Goal: Transaction & Acquisition: Purchase product/service

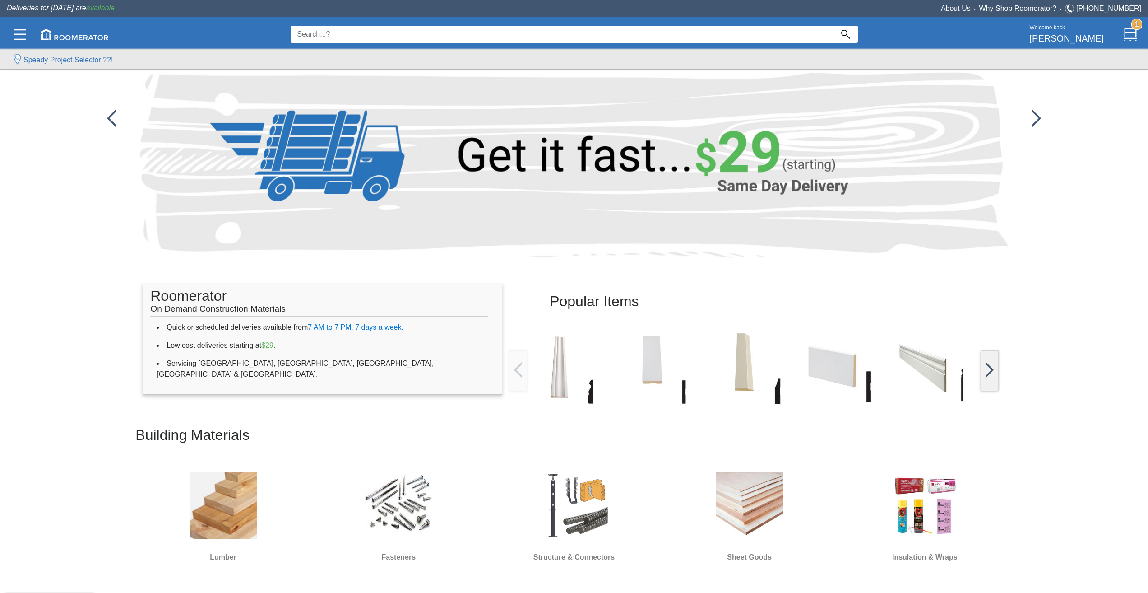
click at [376, 511] on img at bounding box center [399, 505] width 68 height 68
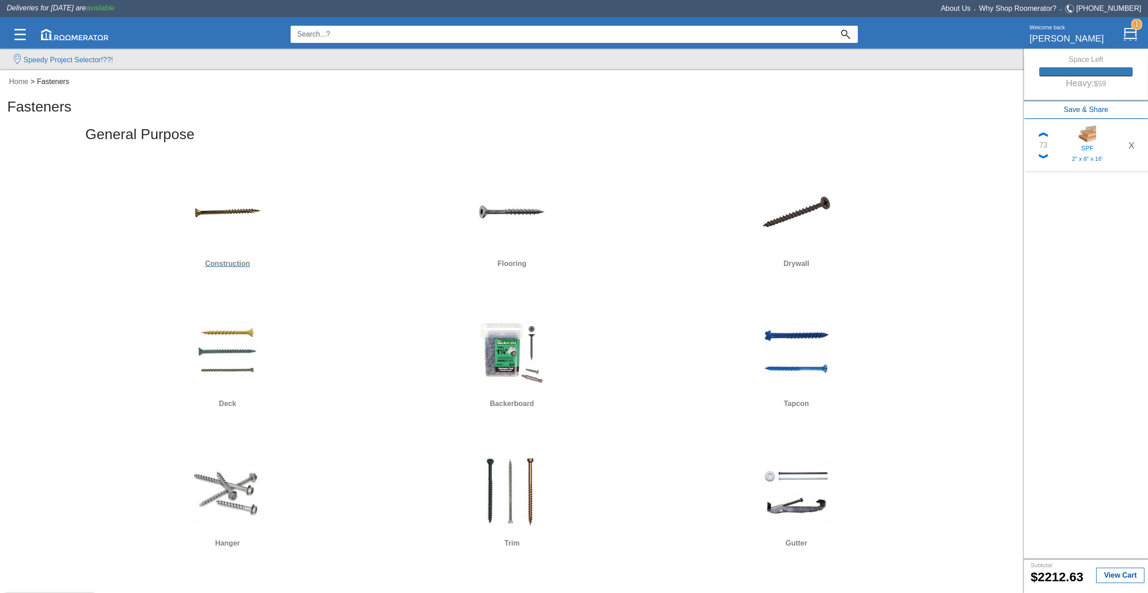
click at [242, 218] on img at bounding box center [228, 212] width 68 height 68
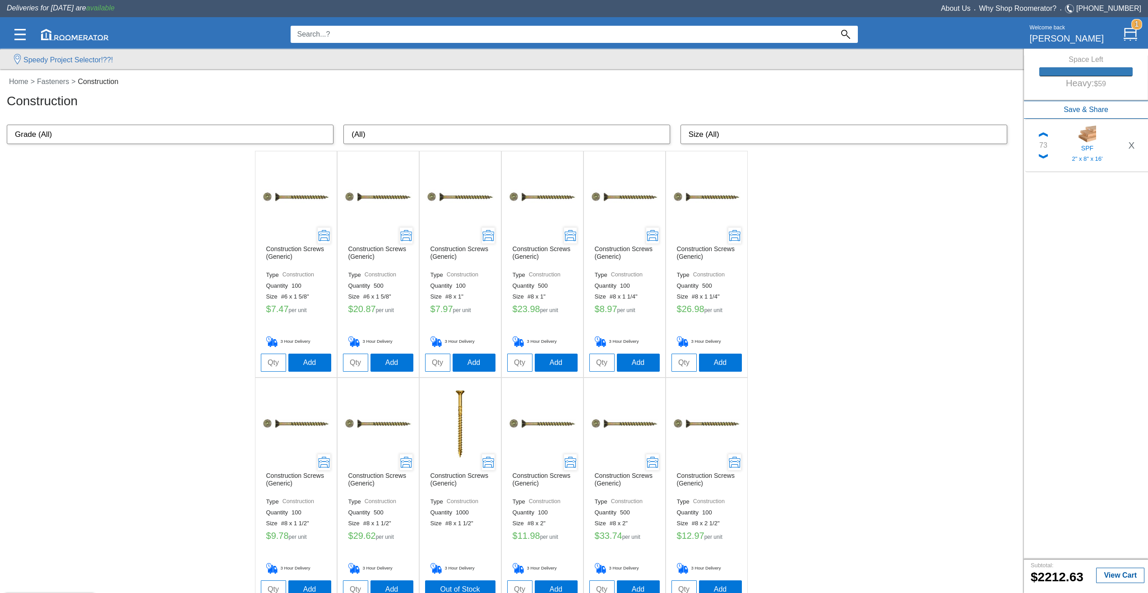
click at [459, 199] on img at bounding box center [460, 197] width 68 height 68
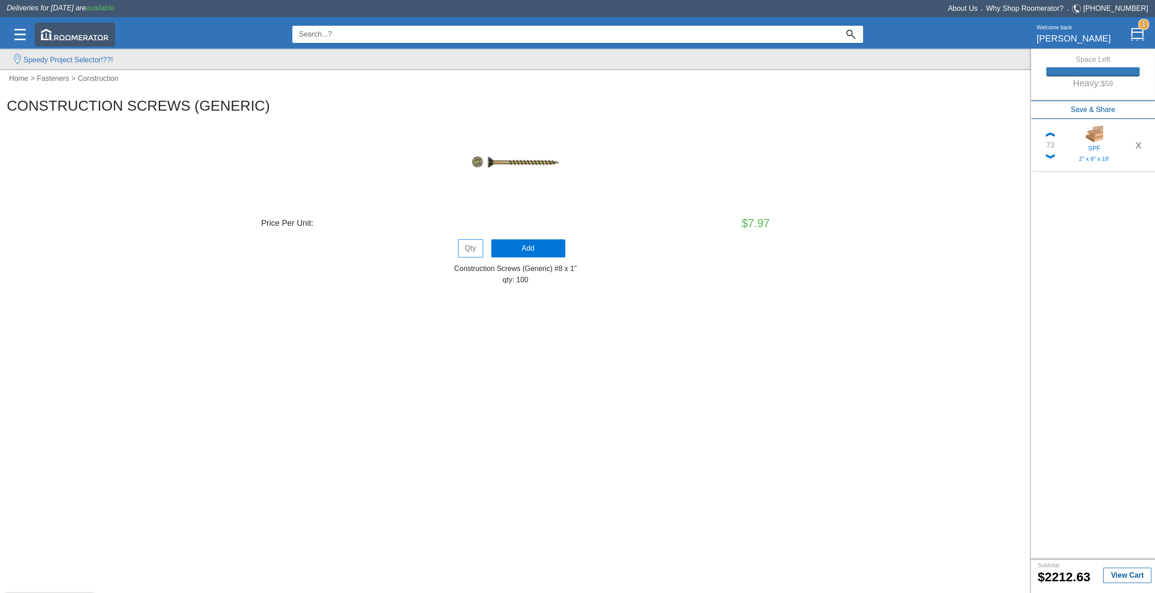
click at [73, 37] on img at bounding box center [75, 34] width 68 height 11
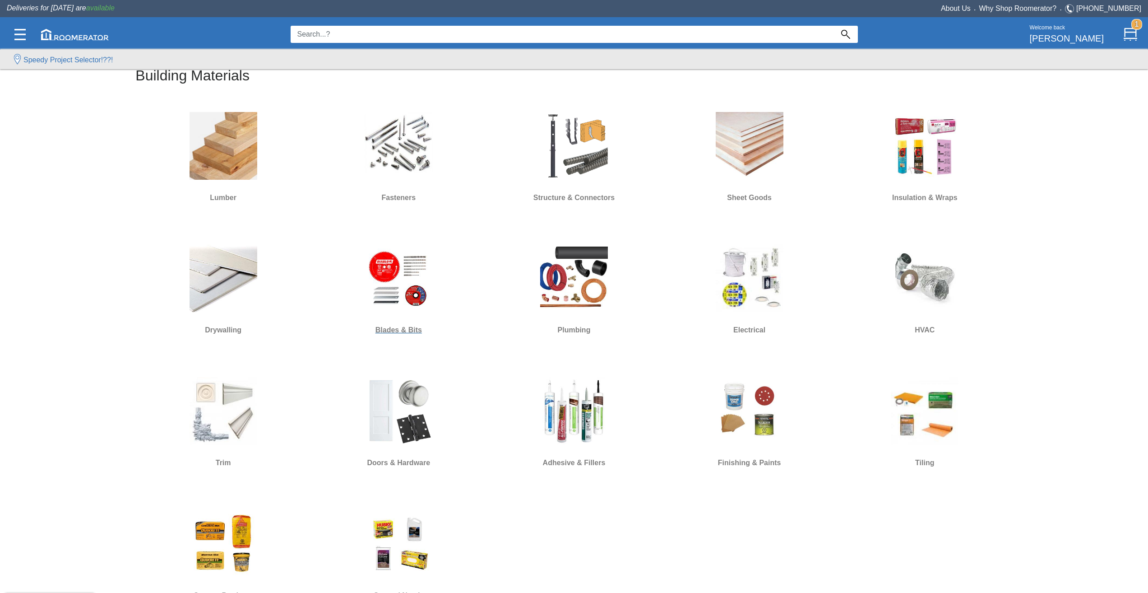
scroll to position [361, 0]
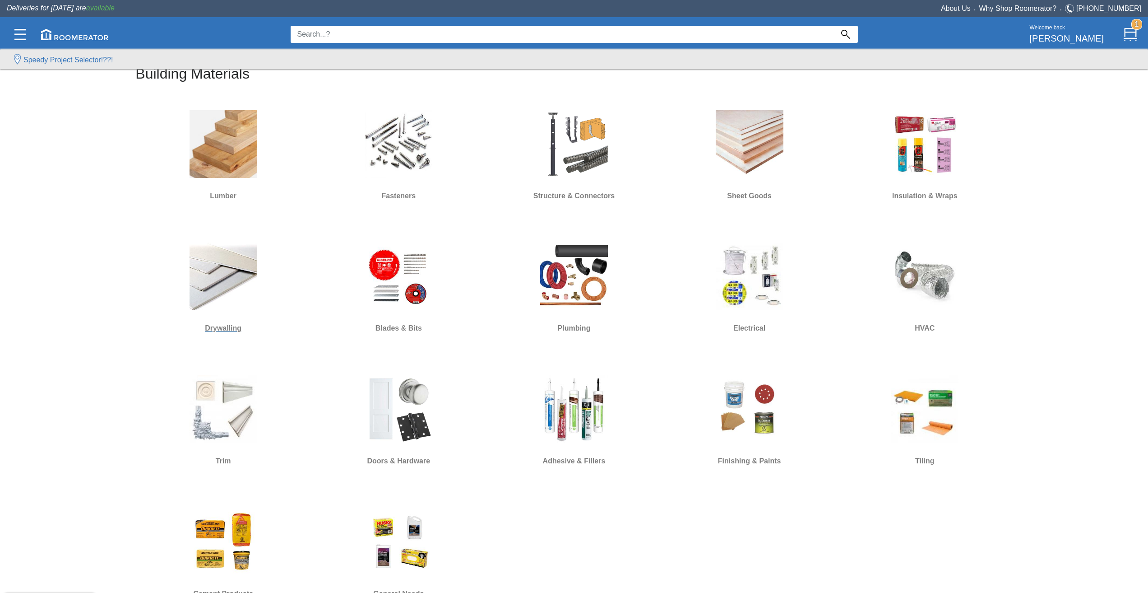
click at [227, 281] on img at bounding box center [224, 276] width 68 height 68
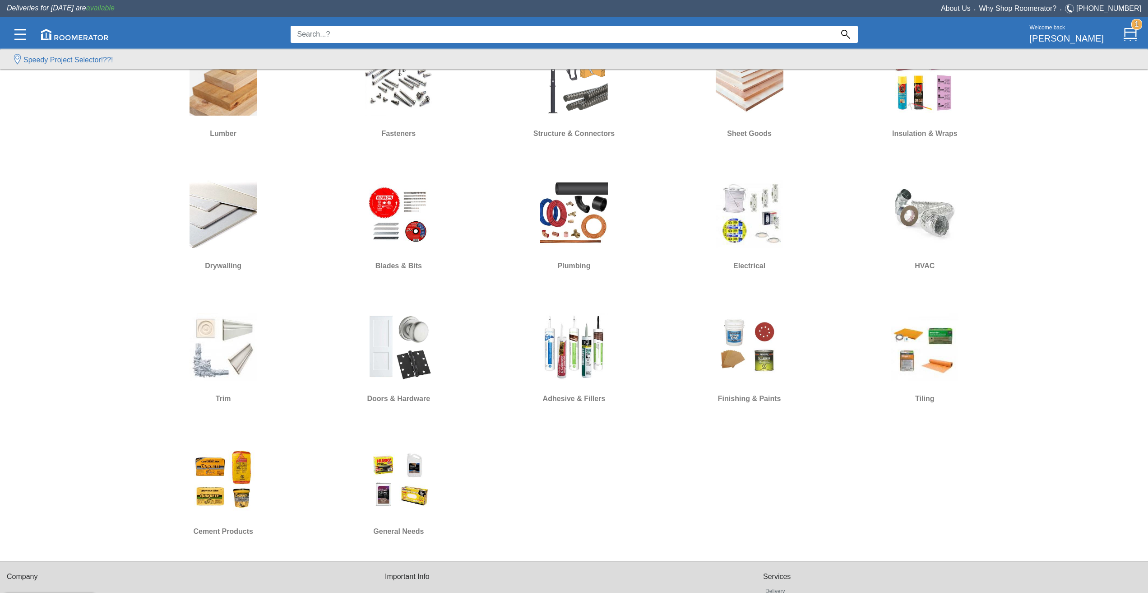
scroll to position [422, 0]
click at [569, 350] on img at bounding box center [574, 348] width 68 height 68
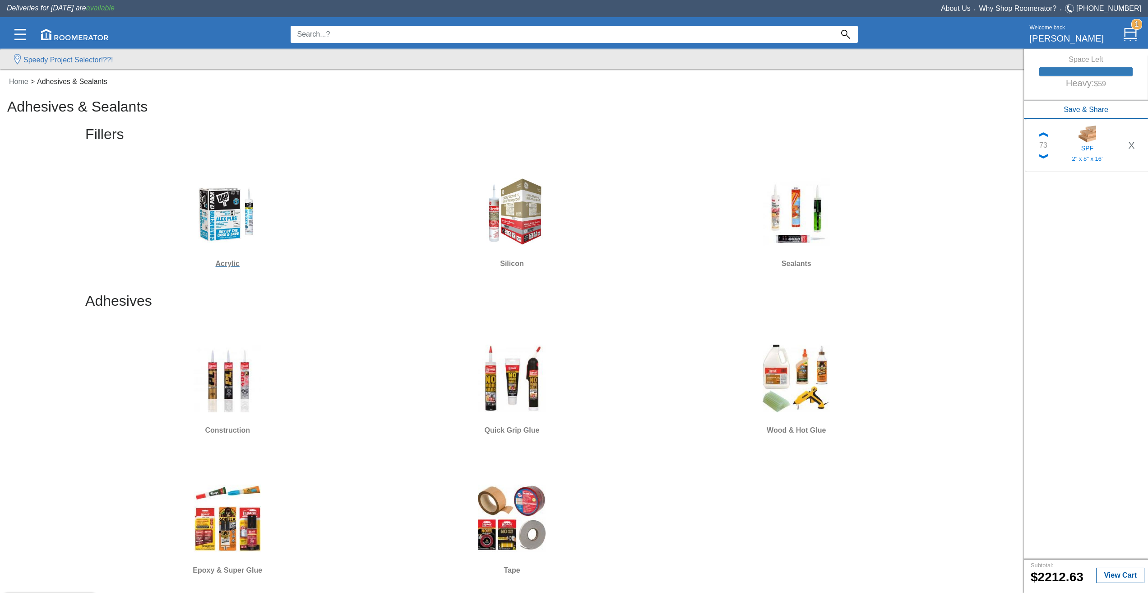
click at [224, 230] on img at bounding box center [228, 212] width 68 height 68
